Goal: Task Accomplishment & Management: Manage account settings

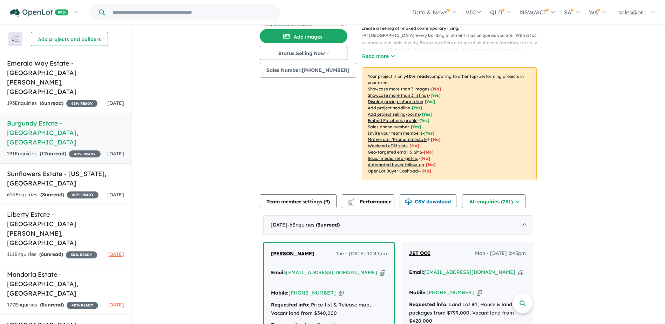
scroll to position [140, 0]
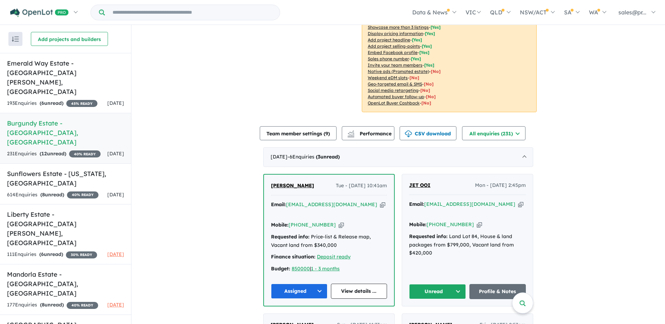
click at [456, 284] on button "Unread" at bounding box center [437, 291] width 57 height 15
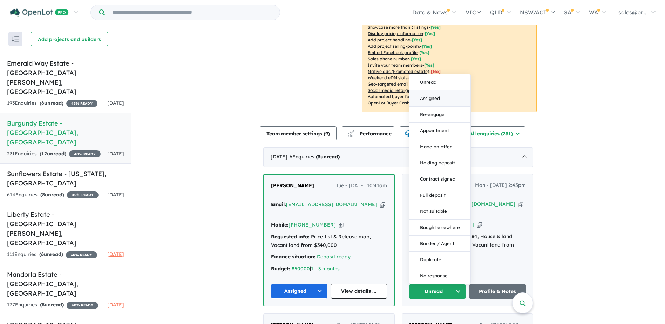
click at [429, 95] on button "Assigned" at bounding box center [440, 98] width 61 height 16
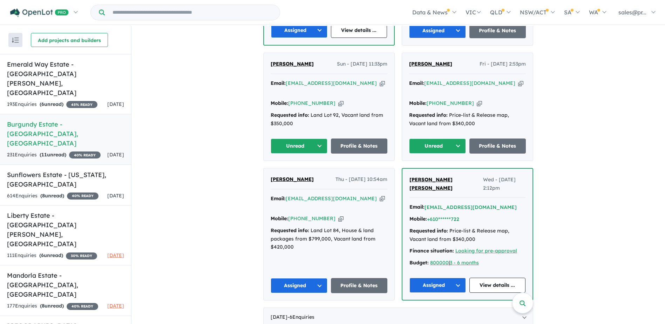
scroll to position [421, 0]
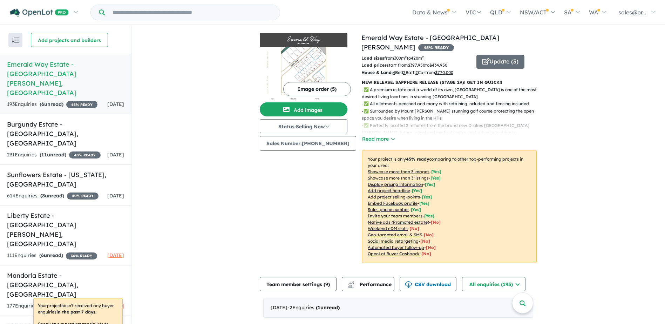
drag, startPoint x: 605, startPoint y: 182, endPoint x: 581, endPoint y: 181, distance: 24.6
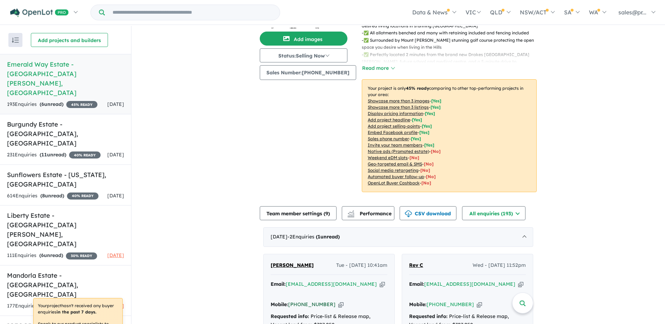
scroll to position [210, 0]
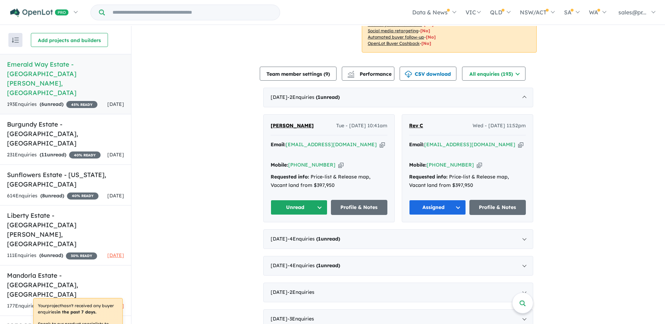
click at [314, 200] on button "Unread" at bounding box center [299, 207] width 57 height 15
click at [297, 232] on button "Assigned" at bounding box center [301, 240] width 61 height 16
